Goal: Task Accomplishment & Management: Use online tool/utility

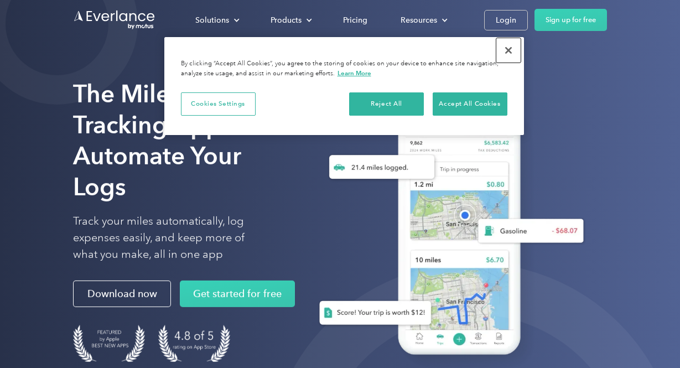
click at [506, 49] on button "Close" at bounding box center [508, 50] width 24 height 24
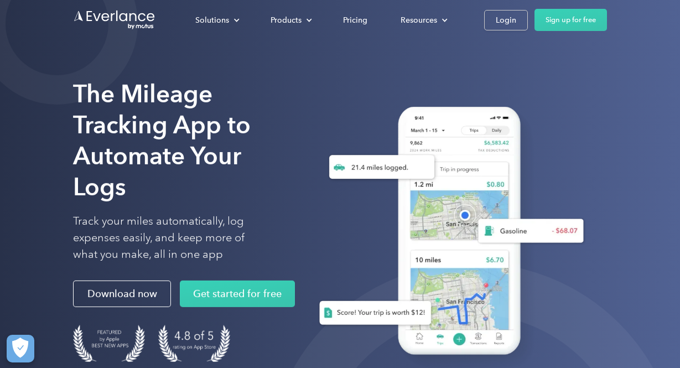
click at [511, 7] on div "Solutions For companies Easy vehicle reimbursements For self-employed Maximize …" at bounding box center [340, 20] width 534 height 40
click at [505, 18] on div "Login" at bounding box center [506, 20] width 20 height 14
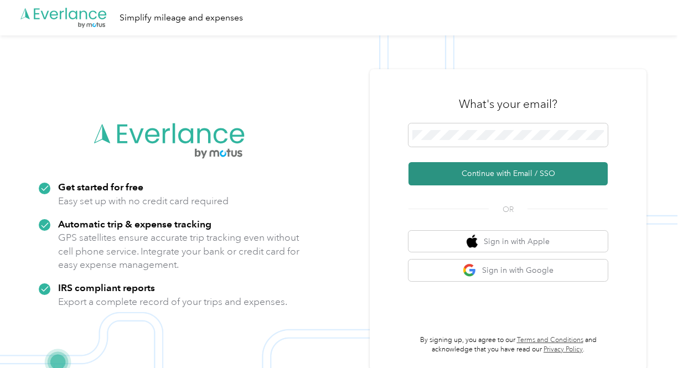
click at [515, 175] on button "Continue with Email / SSO" at bounding box center [507, 173] width 199 height 23
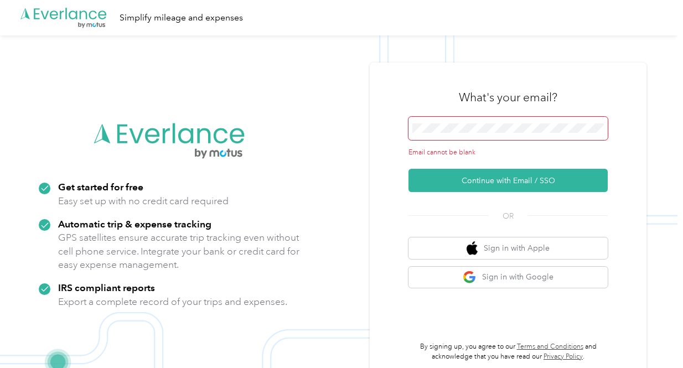
click at [459, 138] on span at bounding box center [507, 128] width 199 height 23
click at [462, 123] on span at bounding box center [507, 128] width 199 height 23
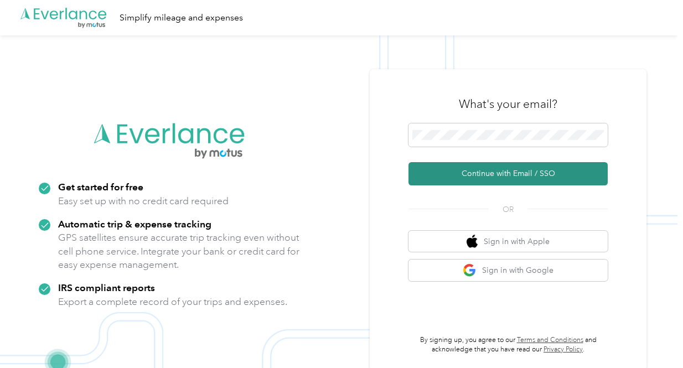
click at [452, 177] on button "Continue with Email / SSO" at bounding box center [507, 173] width 199 height 23
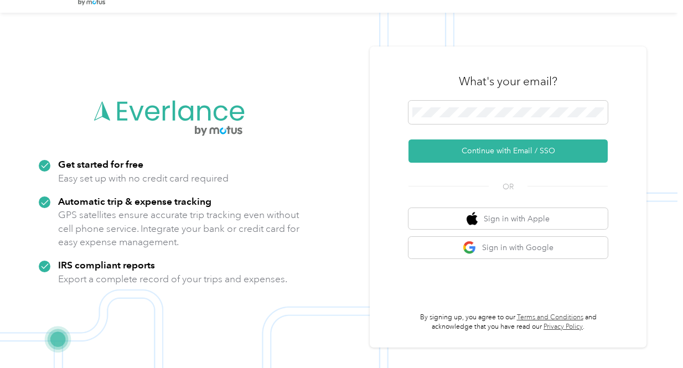
scroll to position [35, 0]
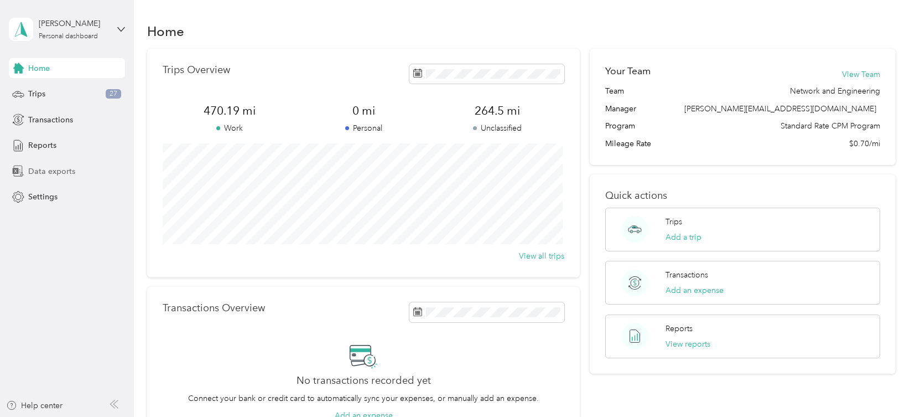
click at [51, 169] on span "Data exports" at bounding box center [51, 171] width 47 height 12
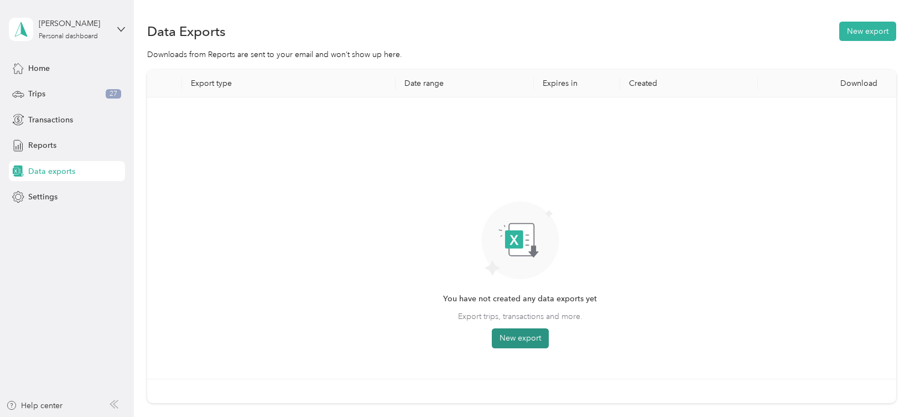
click at [538, 338] on button "New export" at bounding box center [520, 338] width 57 height 20
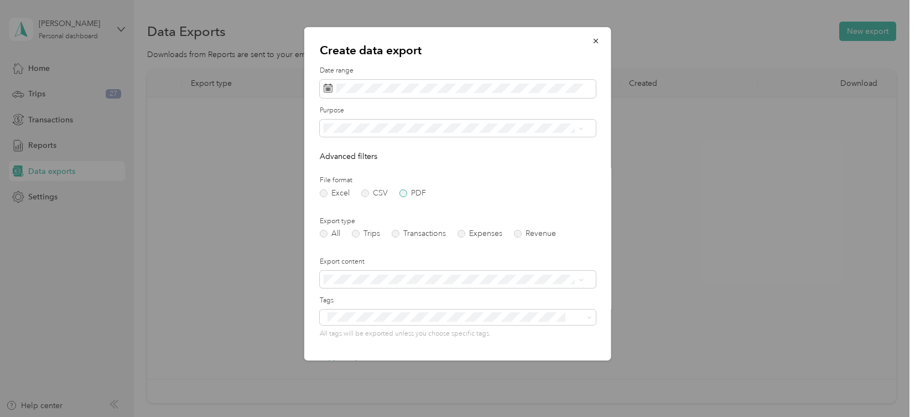
click at [402, 196] on label "PDF" at bounding box center [413, 193] width 27 height 8
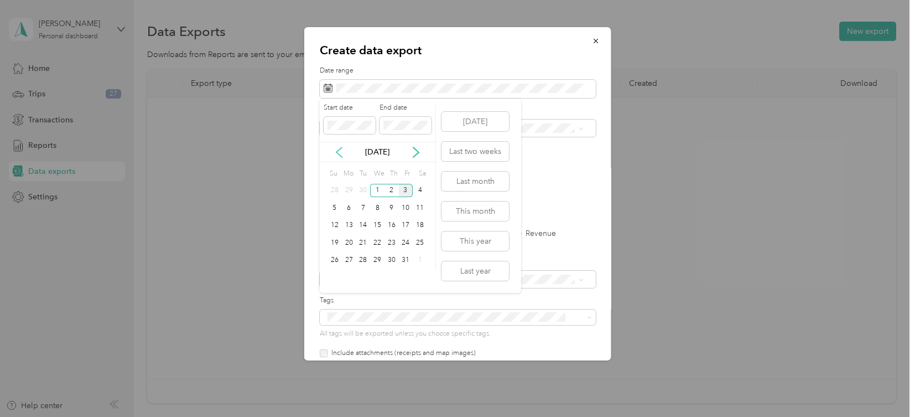
click at [341, 151] on icon at bounding box center [339, 152] width 11 height 11
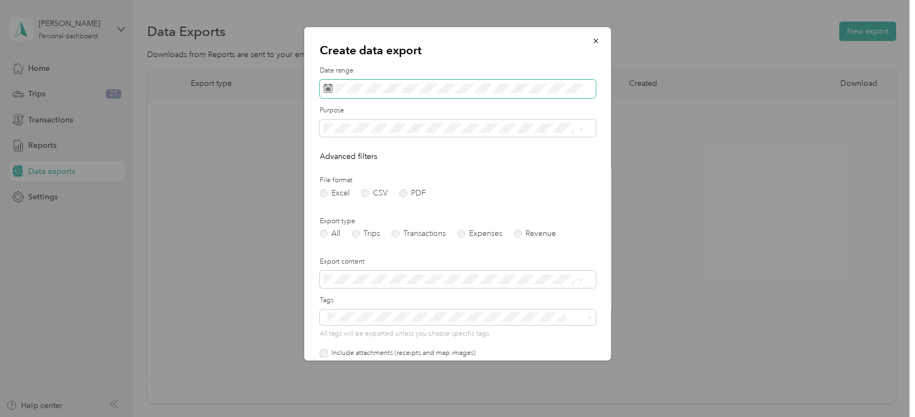
click at [331, 88] on icon at bounding box center [328, 88] width 9 height 9
click at [420, 81] on span at bounding box center [458, 89] width 276 height 19
click at [328, 88] on rect at bounding box center [327, 87] width 1 height 1
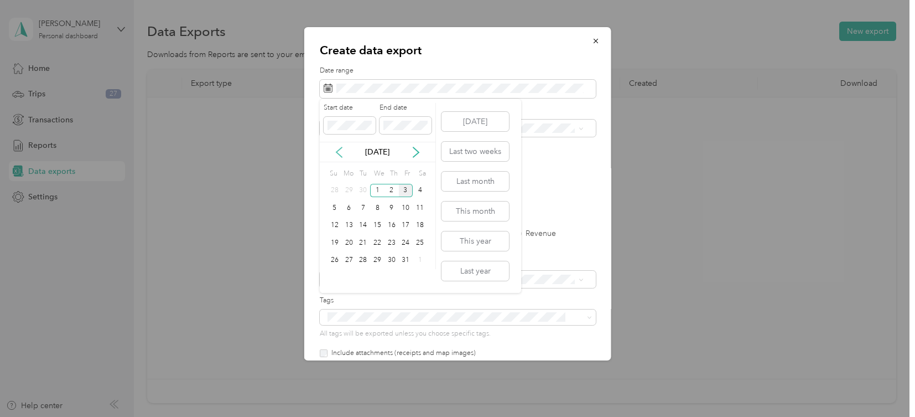
click at [337, 149] on icon at bounding box center [339, 152] width 11 height 11
click at [351, 193] on div "1" at bounding box center [349, 191] width 14 height 14
click at [367, 260] on div "30" at bounding box center [363, 260] width 14 height 14
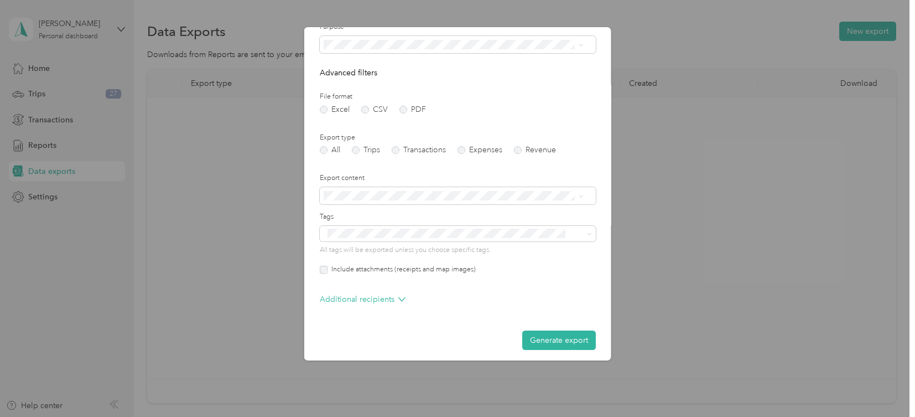
scroll to position [89, 0]
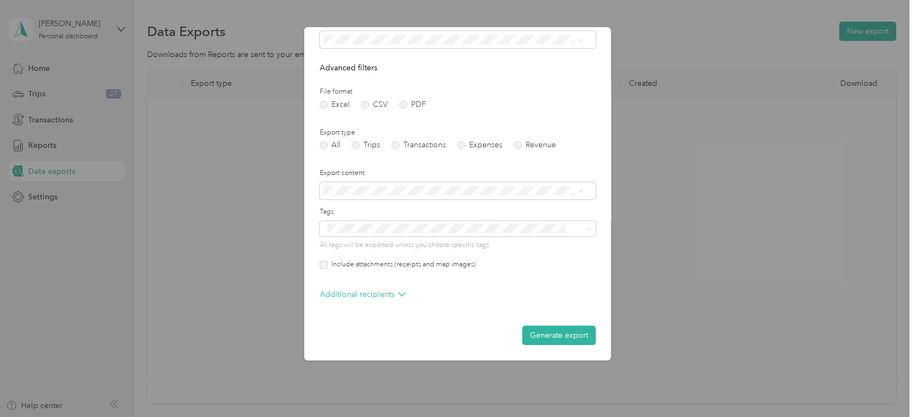
click at [362, 262] on label "Include attachments (receipts and map images)" at bounding box center [402, 265] width 148 height 10
click at [575, 336] on button "Generate export" at bounding box center [559, 334] width 74 height 19
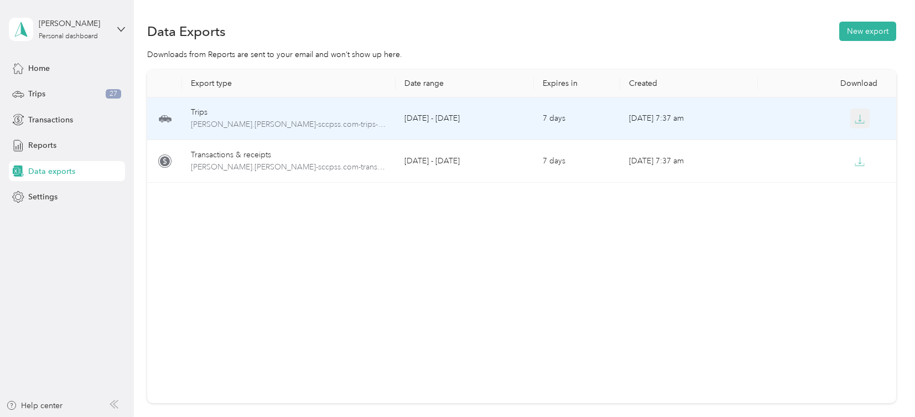
click at [682, 117] on icon "button" at bounding box center [860, 119] width 10 height 10
